Goal: Navigation & Orientation: Find specific page/section

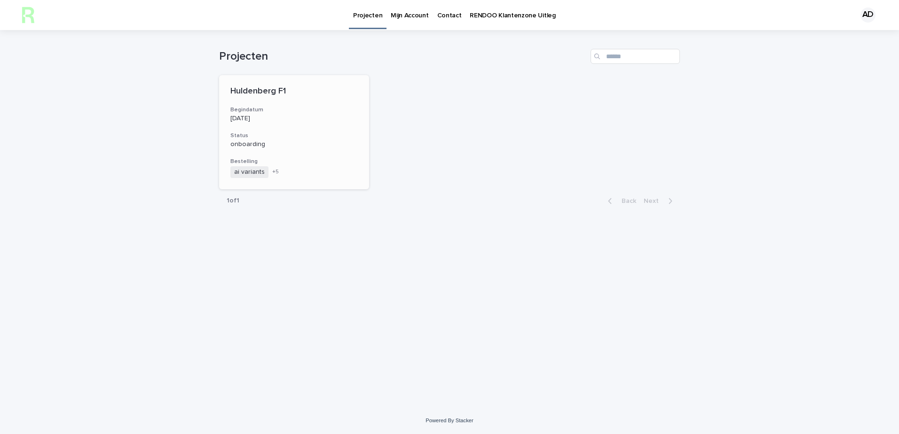
click at [248, 96] on p "Huldenberg F1" at bounding box center [293, 91] width 127 height 10
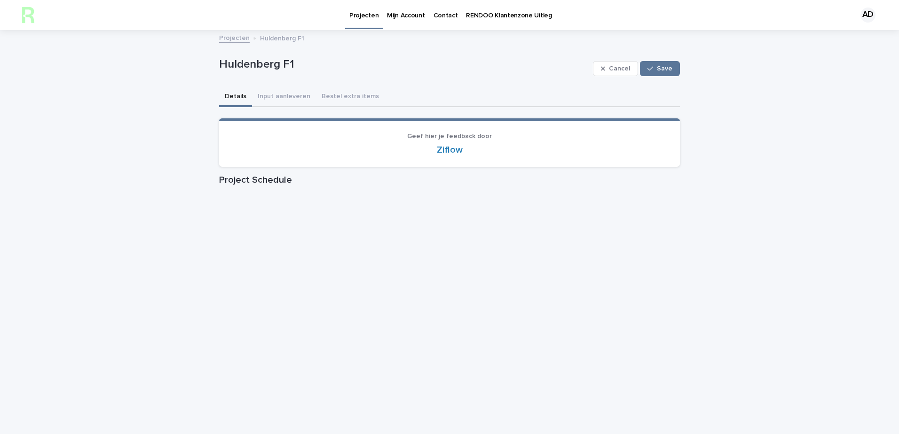
click at [411, 15] on p "Mijn Account" at bounding box center [406, 10] width 38 height 20
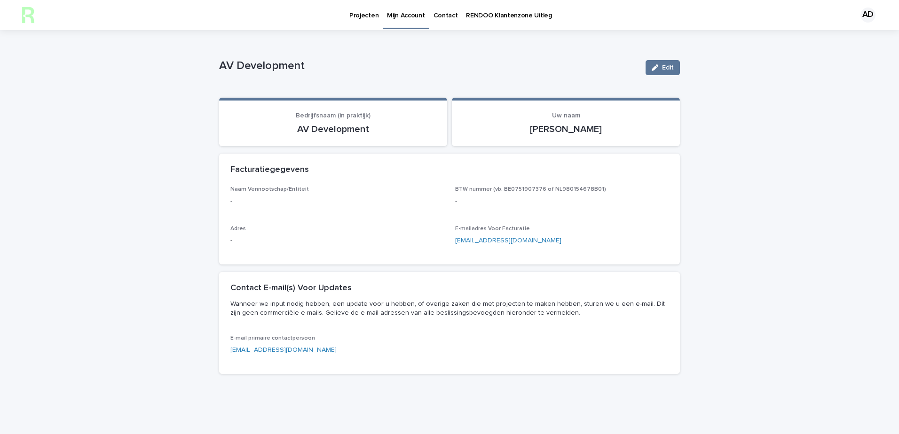
click at [440, 15] on p "Contact" at bounding box center [445, 10] width 24 height 20
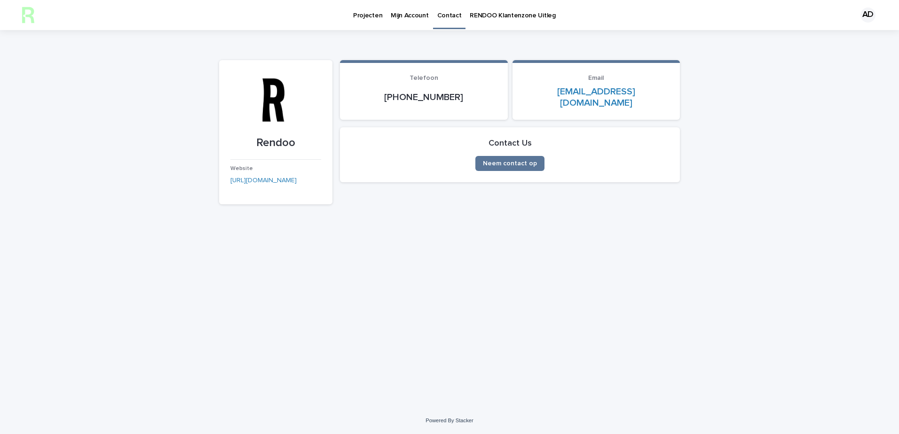
click at [527, 14] on p "RENDOO Klantenzone Uitleg" at bounding box center [512, 10] width 86 height 20
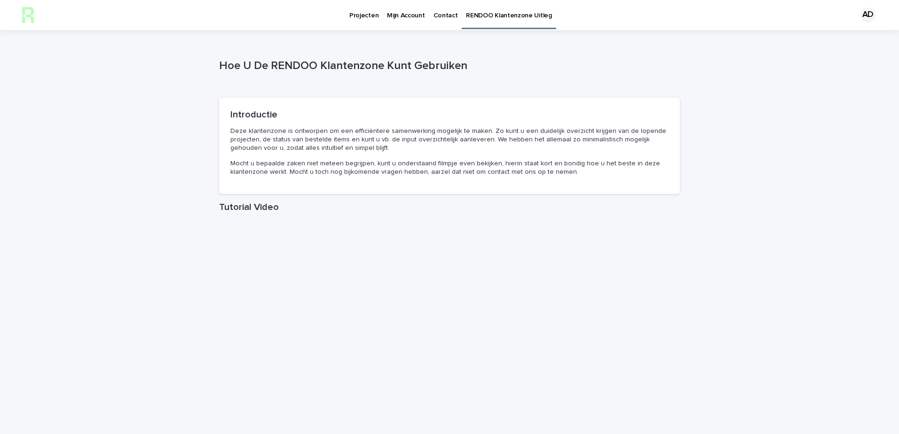
click at [354, 16] on p "Projecten" at bounding box center [363, 10] width 29 height 20
